Goal: Ask a question

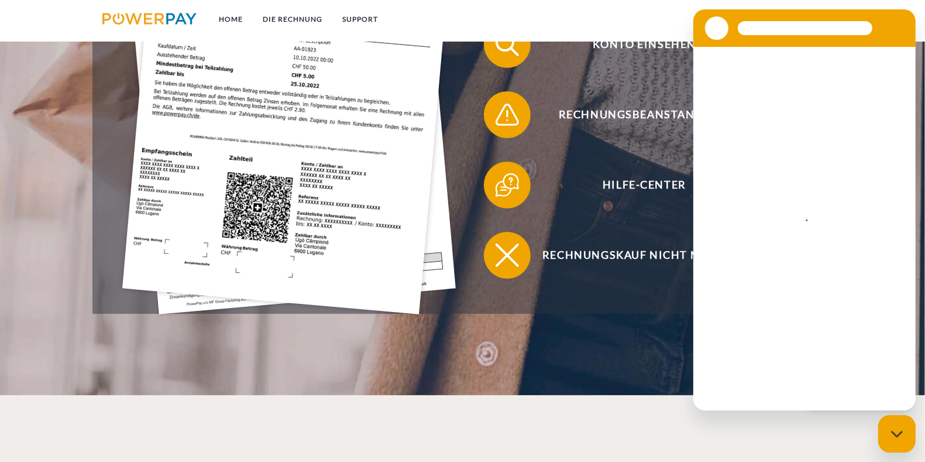
scroll to position [439, 0]
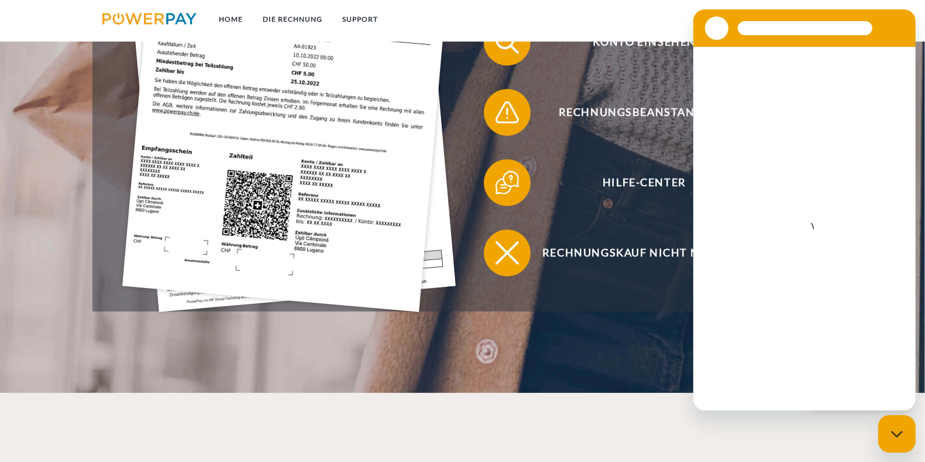
click at [890, 425] on div "Messaging-Fenster schließen" at bounding box center [896, 432] width 35 height 35
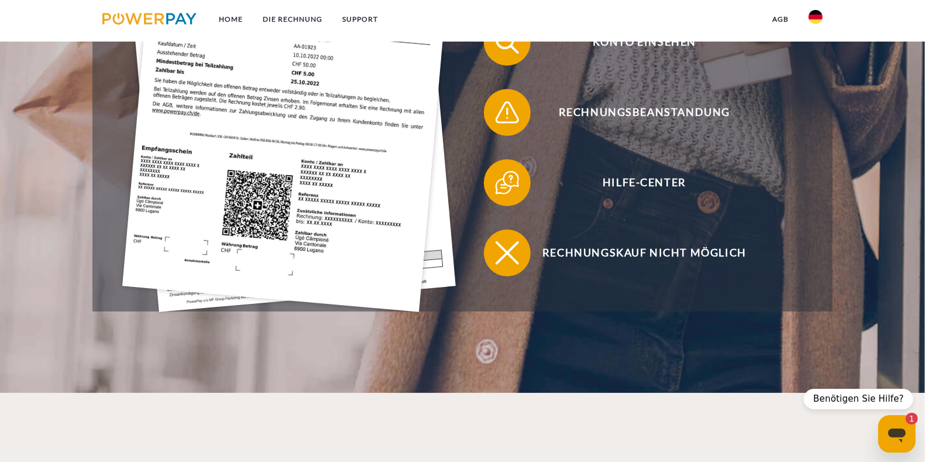
scroll to position [0, 0]
click at [905, 437] on icon "Messaging-Fenster öffnen, 1 ungelesene Nachricht" at bounding box center [896, 432] width 21 height 21
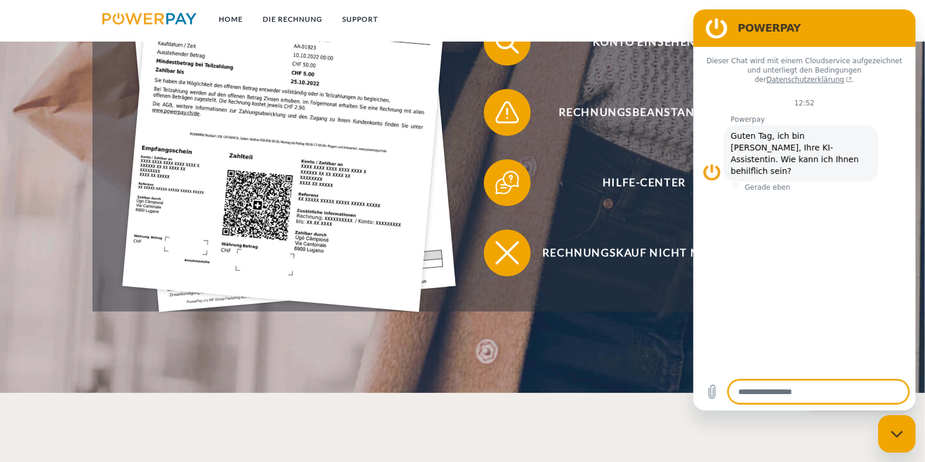
click at [904, 440] on div "Messaging-Fenster schließen" at bounding box center [896, 432] width 35 height 35
type textarea "*"
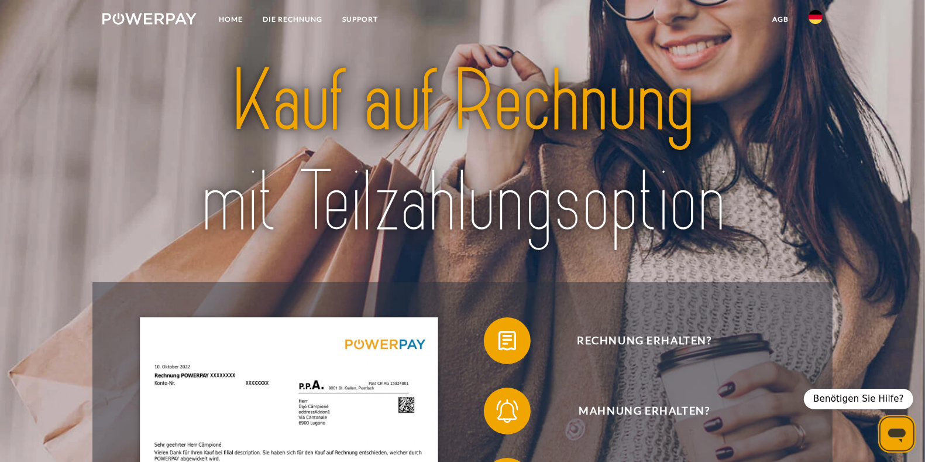
scroll to position [404, 0]
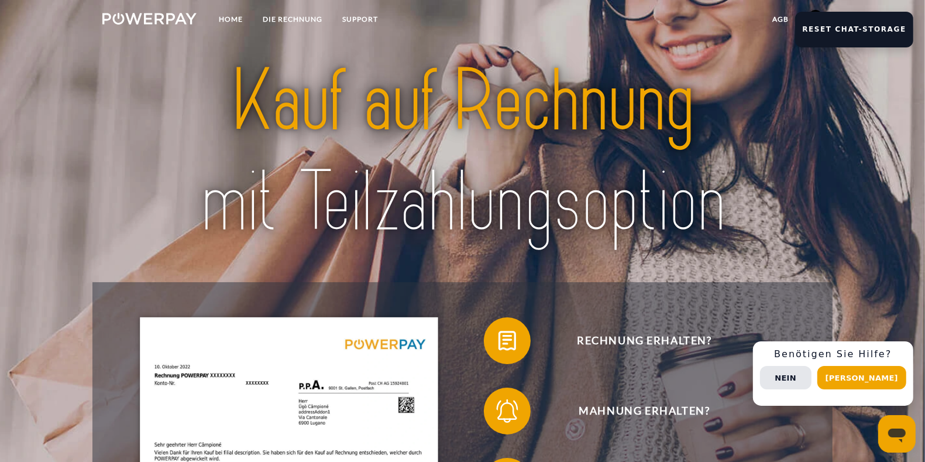
click at [862, 214] on header "Home DIE RECHNUNG SUPPORT" at bounding box center [462, 416] width 925 height 832
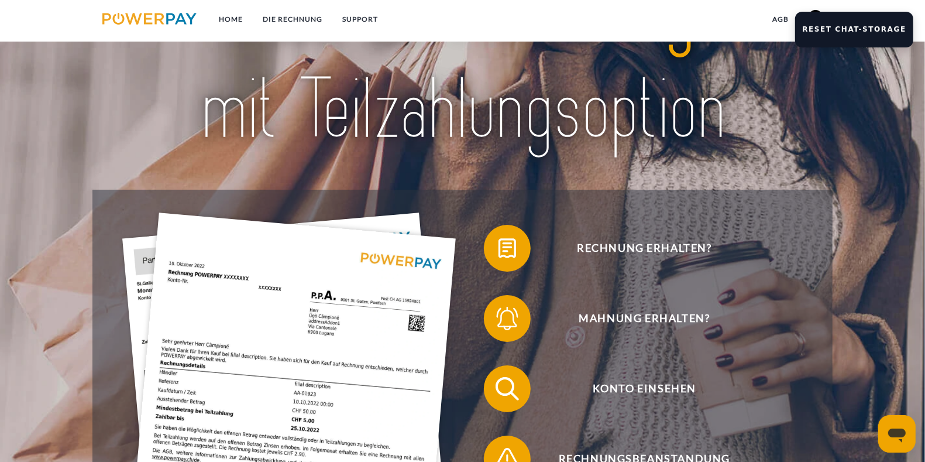
scroll to position [127, 0]
